Goal: Information Seeking & Learning: Learn about a topic

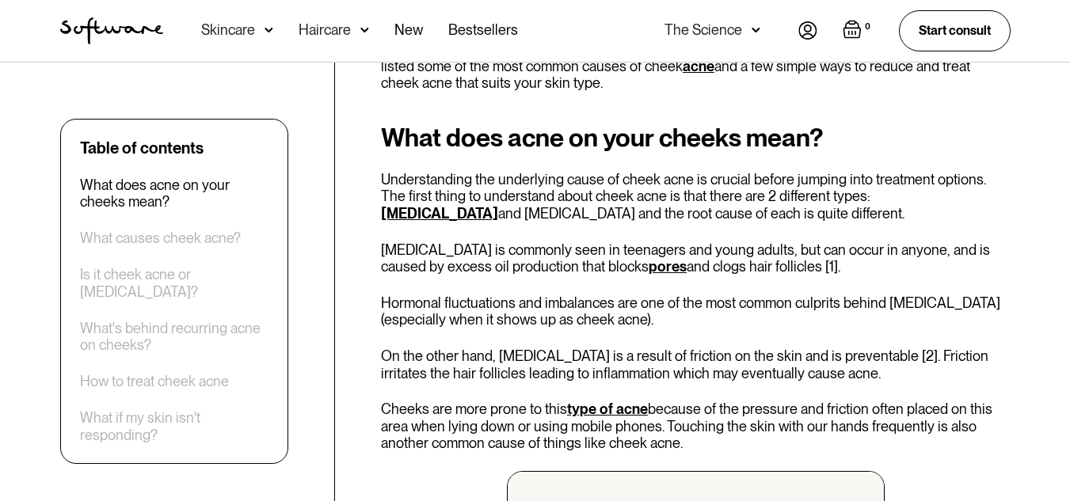
scroll to position [693, 0]
click at [498, 204] on link "[MEDICAL_DATA]" at bounding box center [439, 212] width 117 height 17
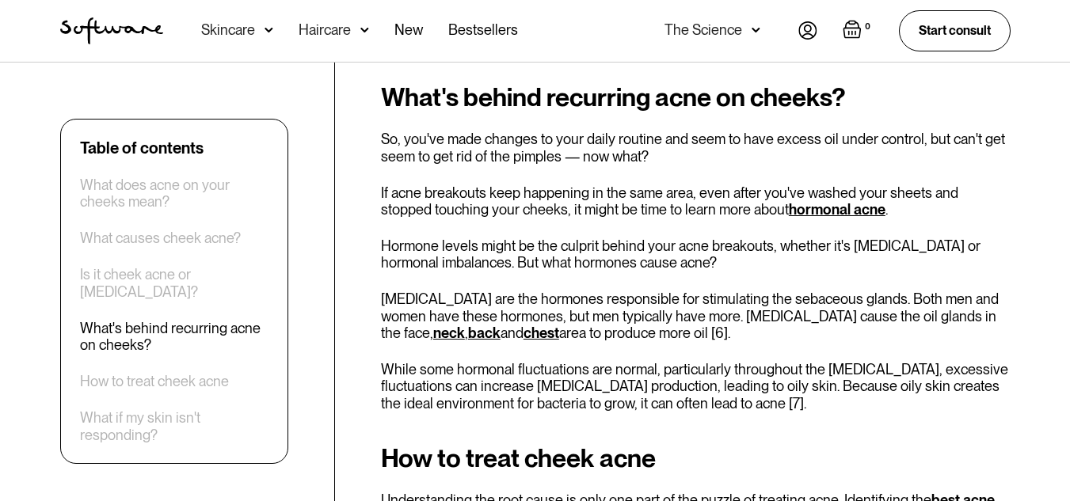
scroll to position [3118, 0]
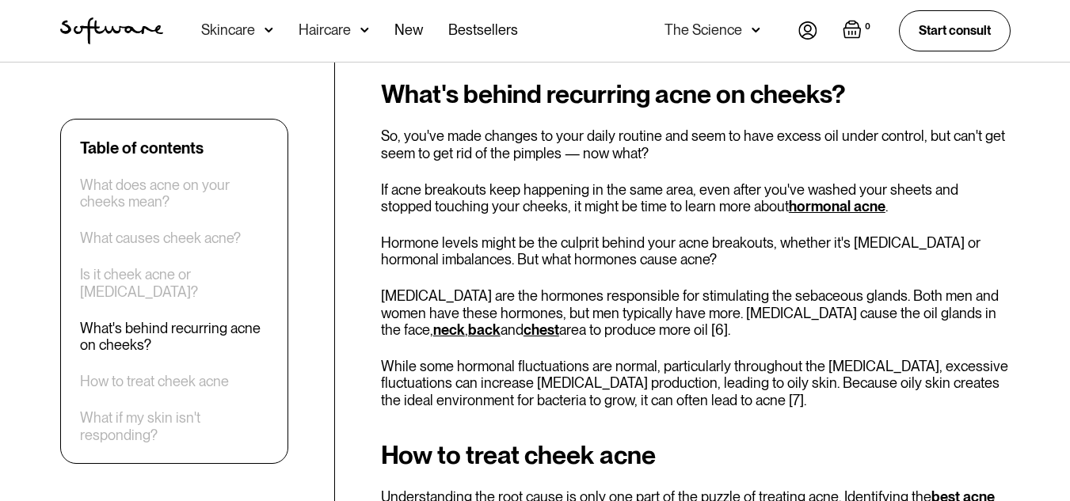
click at [789, 204] on link "hormonal acne" at bounding box center [837, 206] width 97 height 17
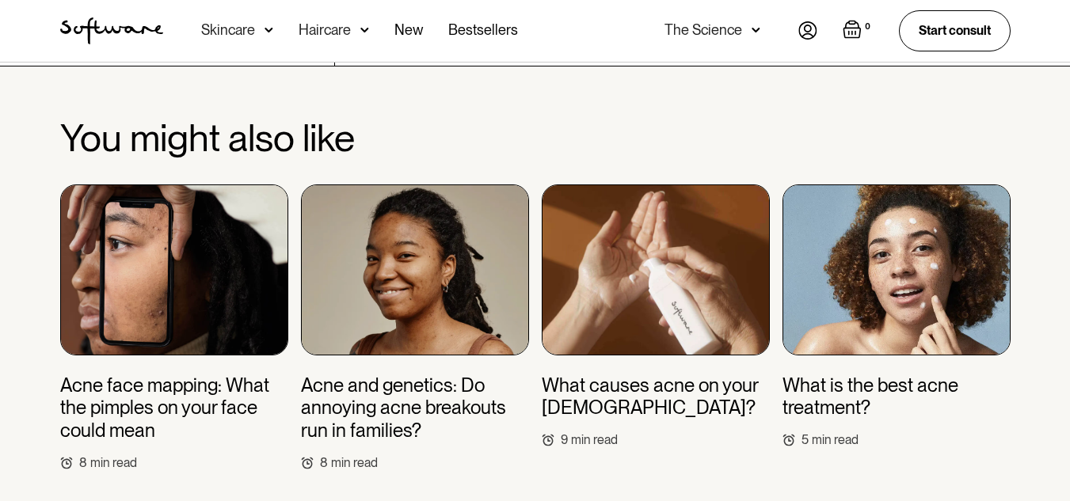
scroll to position [4943, 0]
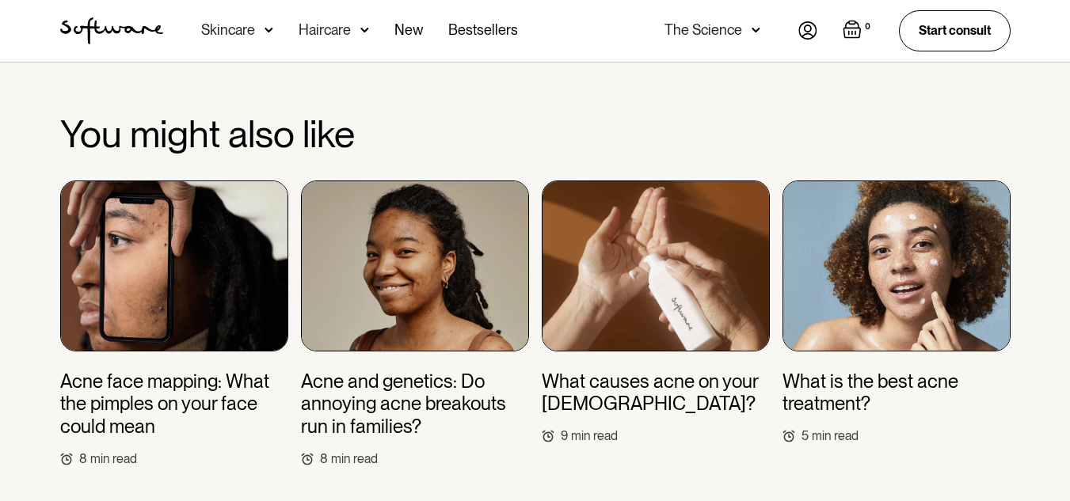
click at [848, 371] on h3 "What is the best acne treatment?" at bounding box center [897, 394] width 228 height 46
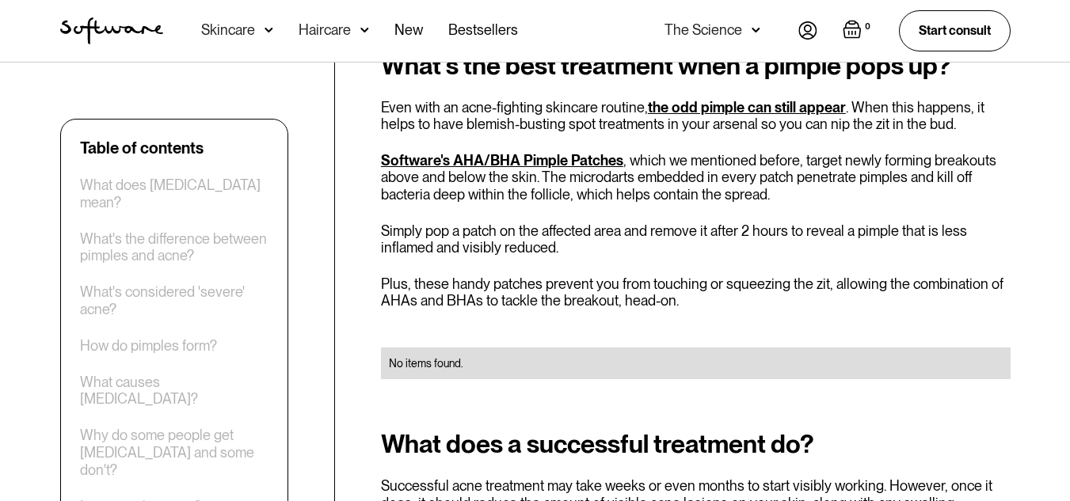
scroll to position [5429, 0]
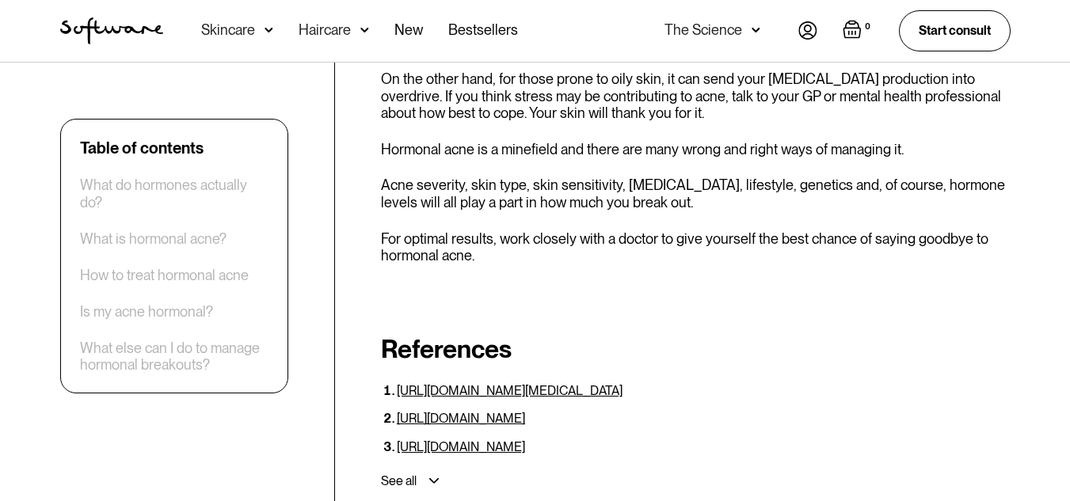
scroll to position [5725, 0]
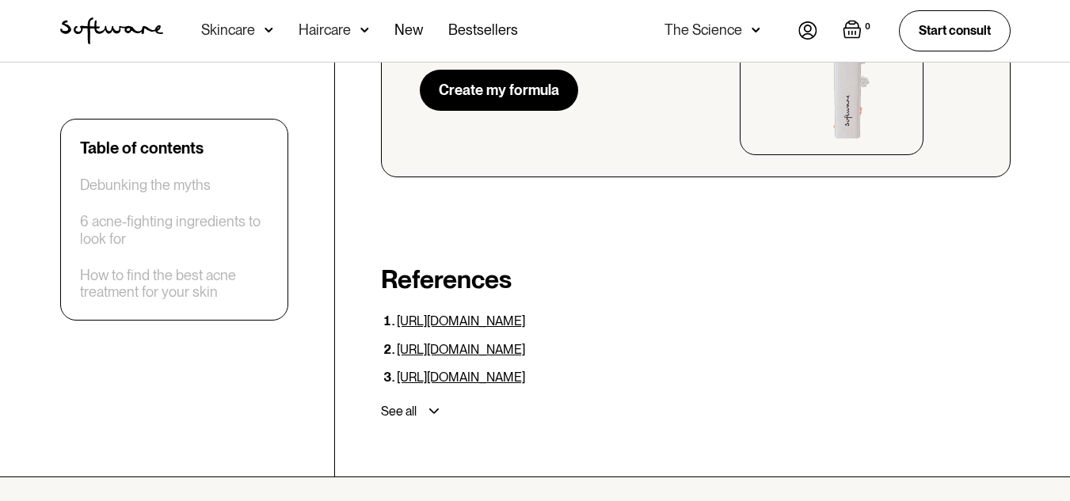
scroll to position [3422, 0]
